Goal: Check status: Check status

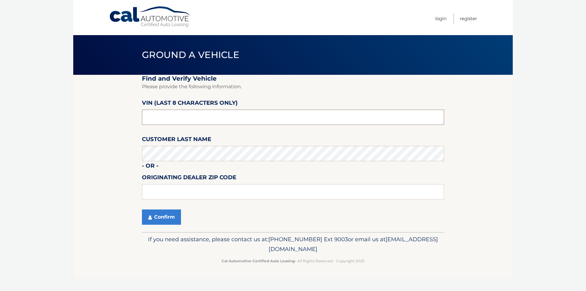
click at [305, 117] on input "text" at bounding box center [293, 117] width 302 height 15
paste input "N8610520"
type input "N8610520"
click at [96, 152] on section "Find and Verify Vehicle Please provide the following information. VIN (last 8 c…" at bounding box center [292, 153] width 439 height 157
click at [155, 218] on button "Confirm" at bounding box center [161, 216] width 39 height 15
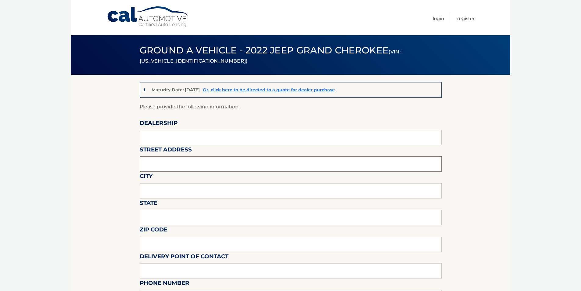
drag, startPoint x: 158, startPoint y: 168, endPoint x: 167, endPoint y: 165, distance: 9.5
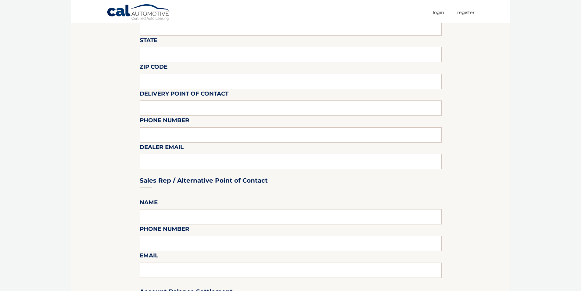
drag, startPoint x: 167, startPoint y: 165, endPoint x: 67, endPoint y: 192, distance: 103.8
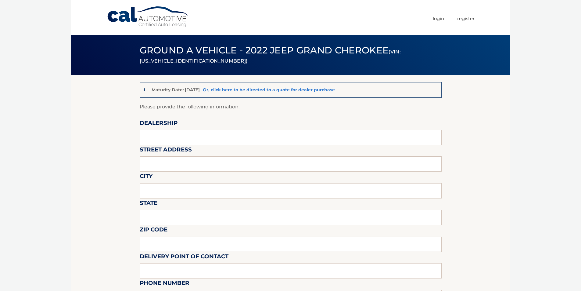
click at [284, 90] on link "Or, click here to be directed to a quote for dealer purchase" at bounding box center [269, 89] width 132 height 5
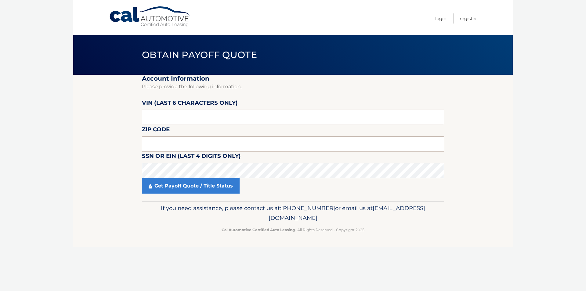
paste input "15108"
type input "15108"
click at [52, 167] on body "Cal Automotive Menu Login Register Obtain Payoff Quote" at bounding box center [293, 145] width 586 height 291
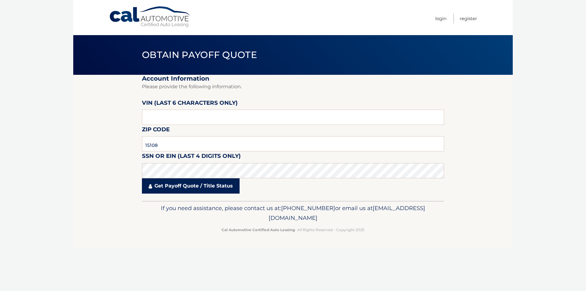
click at [197, 179] on link "Get Payoff Quote / Title Status" at bounding box center [191, 185] width 98 height 15
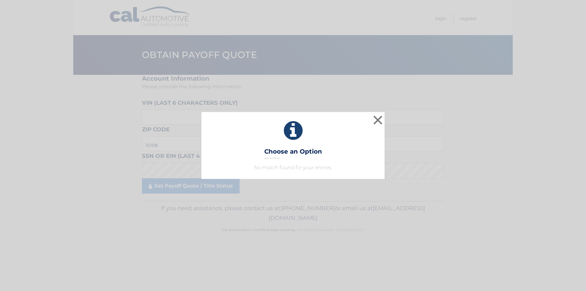
click at [376, 157] on div "× Choose an Option No match found for your entries. This is what you see on sec…" at bounding box center [292, 145] width 183 height 67
click at [378, 119] on button "×" at bounding box center [378, 120] width 12 height 12
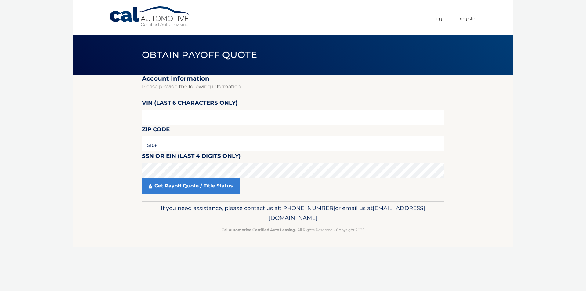
click at [225, 112] on input "text" at bounding box center [293, 117] width 302 height 15
click at [78, 247] on footer "If you need assistance, please contact us at: 609-807-3200 or email us at Custo…" at bounding box center [292, 224] width 439 height 46
drag, startPoint x: 175, startPoint y: 117, endPoint x: 96, endPoint y: 123, distance: 79.9
click at [96, 123] on section "Account Information Please provide the following information. VIN (last 6 chara…" at bounding box center [292, 138] width 439 height 126
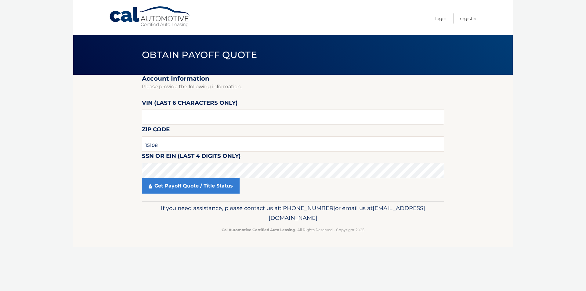
type input "N86105"
click at [194, 185] on link "Get Payoff Quote / Title Status" at bounding box center [191, 185] width 98 height 15
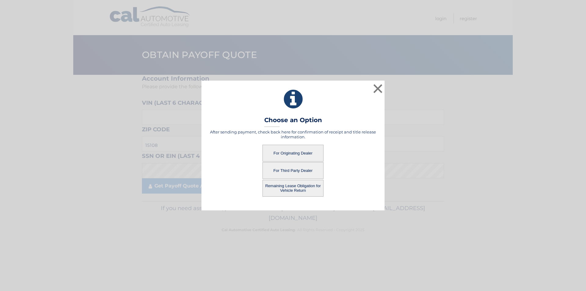
click at [305, 153] on button "For Originating Dealer" at bounding box center [292, 153] width 61 height 17
click at [303, 152] on button "For Originating Dealer" at bounding box center [292, 153] width 61 height 17
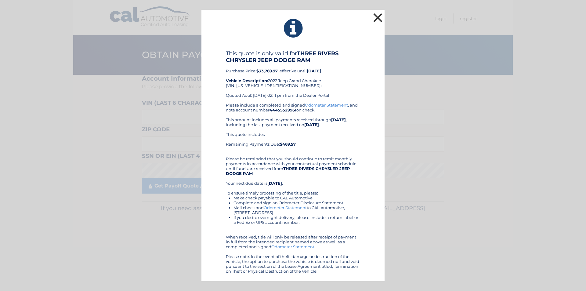
click at [380, 19] on button "×" at bounding box center [378, 18] width 12 height 12
